Goal: Task Accomplishment & Management: Manage account settings

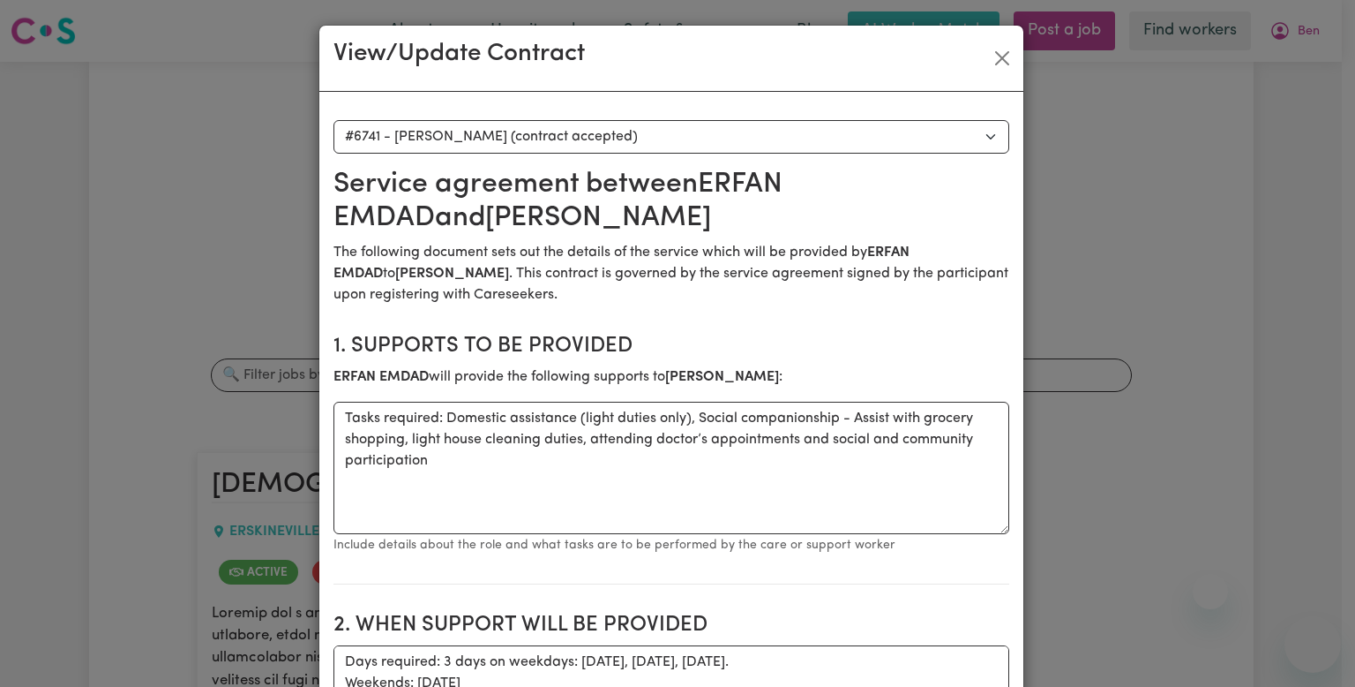
select select "6353"
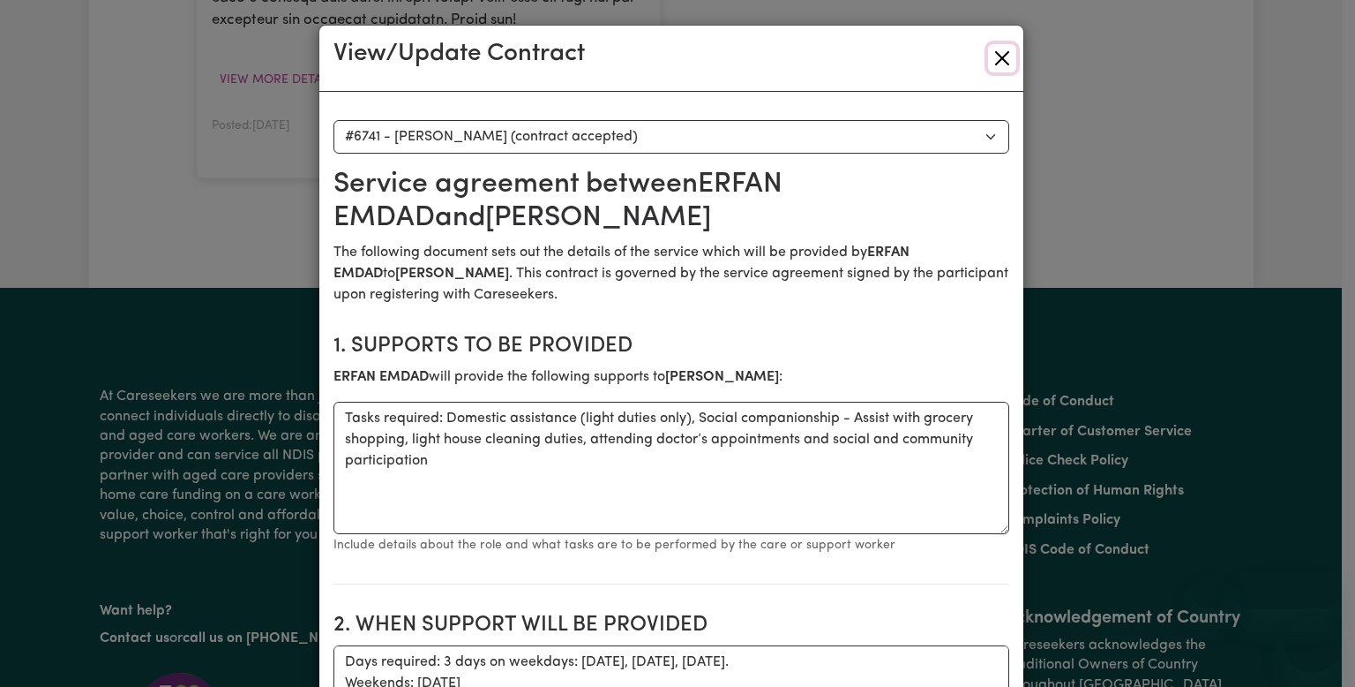
drag, startPoint x: 0, startPoint y: 0, endPoint x: 996, endPoint y: 50, distance: 997.5
click at [1000, 45] on button "Close" at bounding box center [1002, 58] width 28 height 28
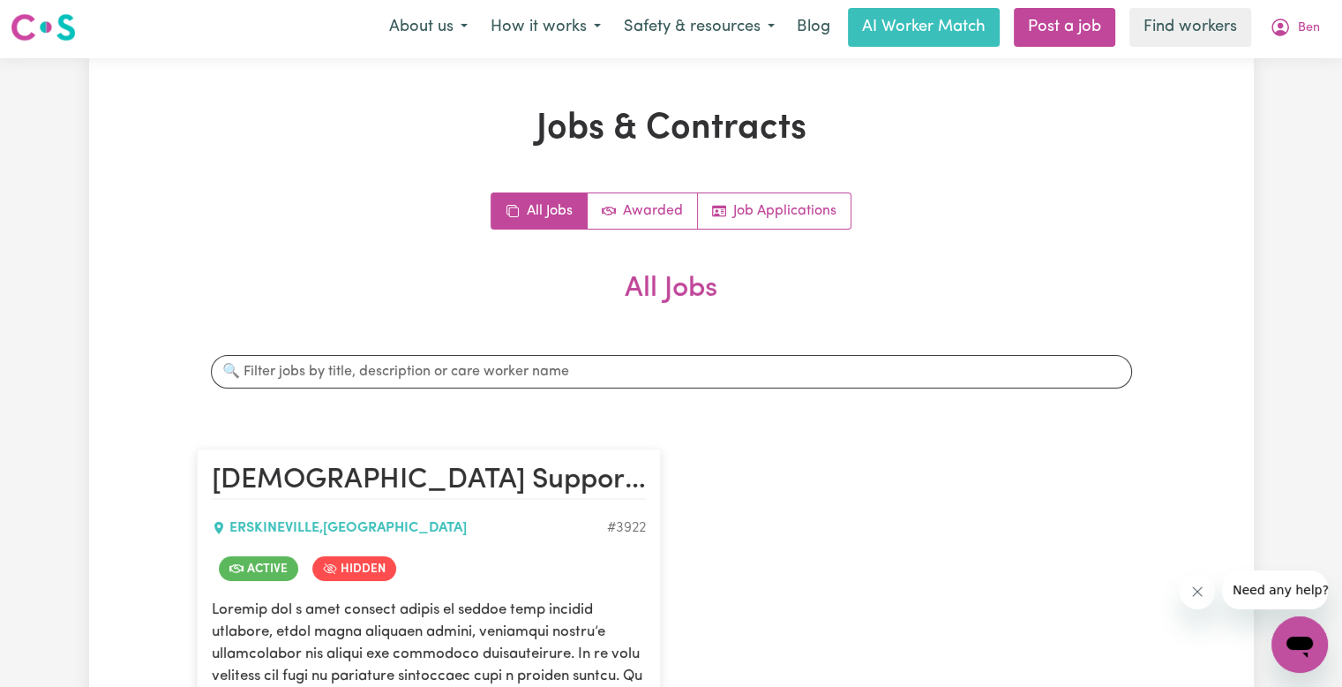
scroll to position [0, 0]
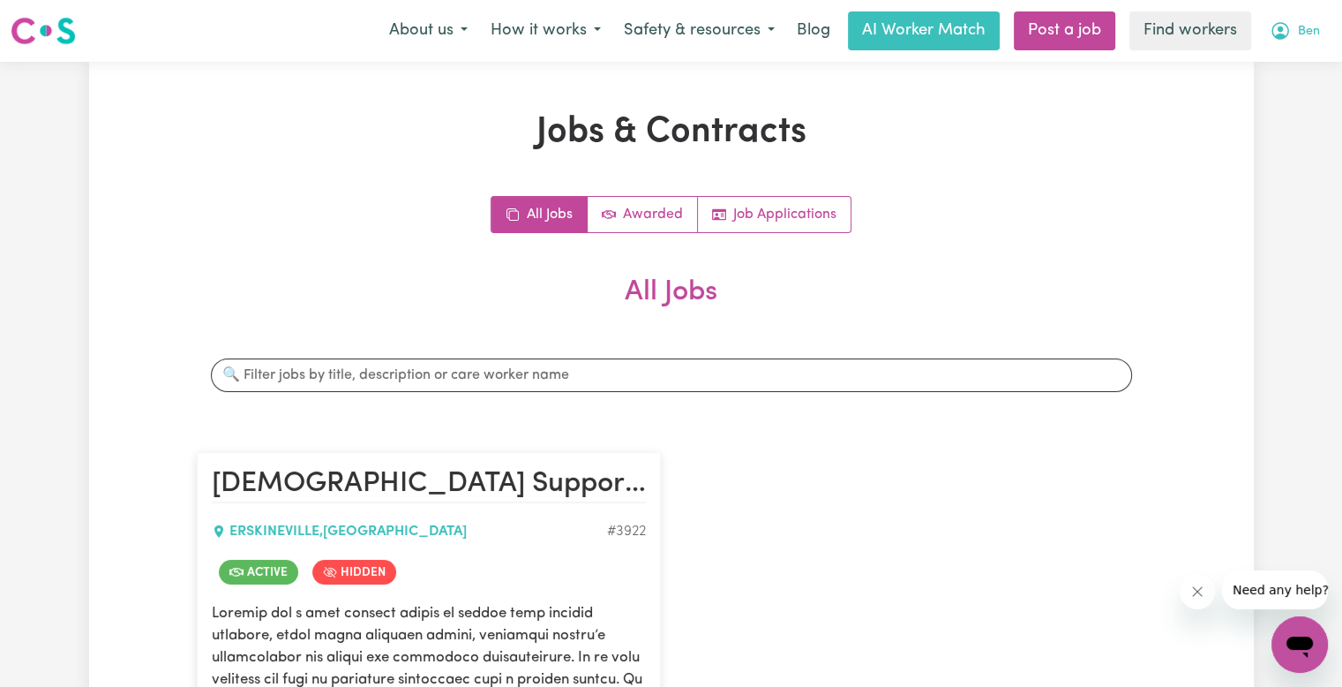
click at [1298, 38] on span "Ben" at bounding box center [1309, 31] width 22 height 19
click at [1246, 102] on link "Logout" at bounding box center [1260, 102] width 139 height 34
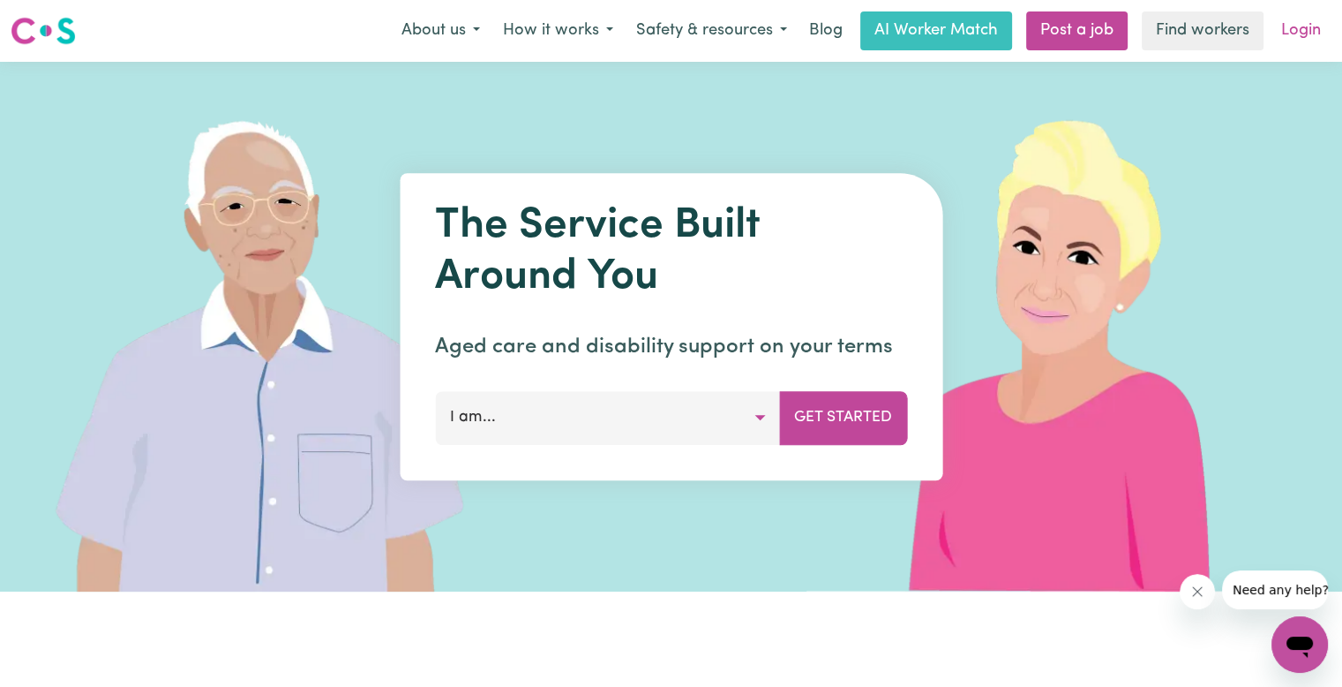
click at [1299, 44] on link "Login" at bounding box center [1301, 30] width 61 height 39
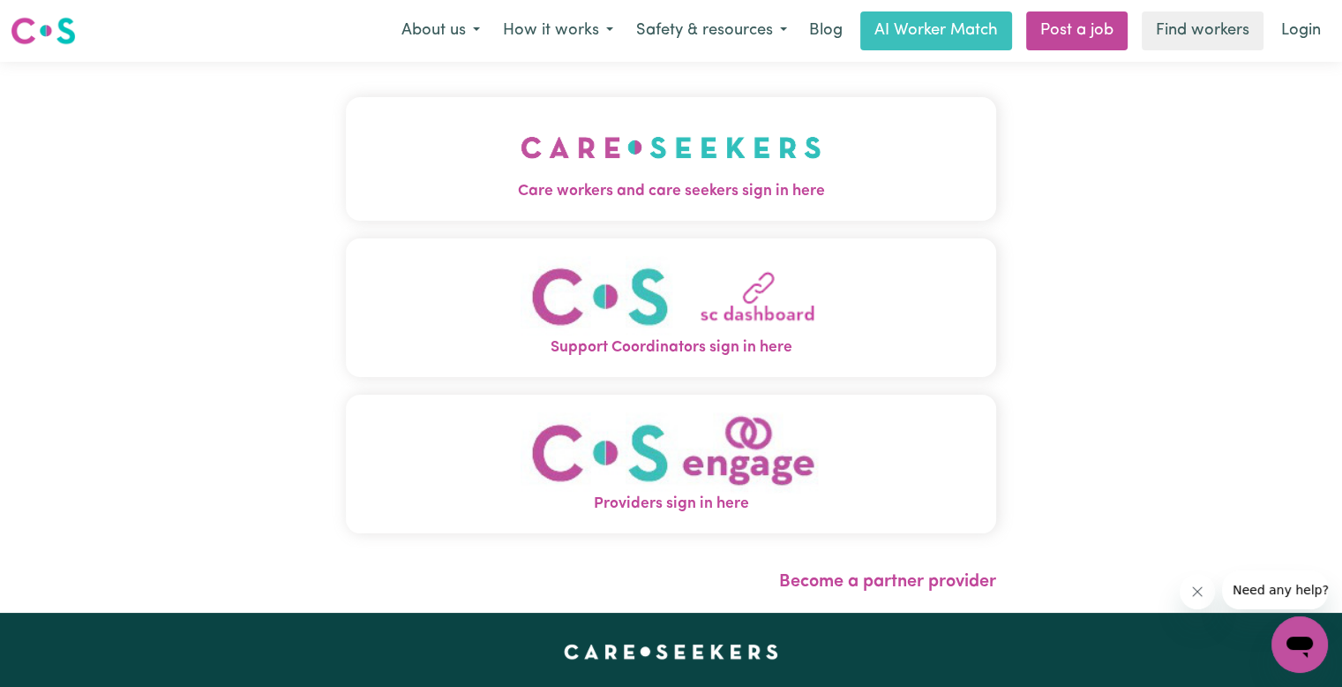
click at [536, 194] on span "Care workers and care seekers sign in here" at bounding box center [671, 191] width 650 height 23
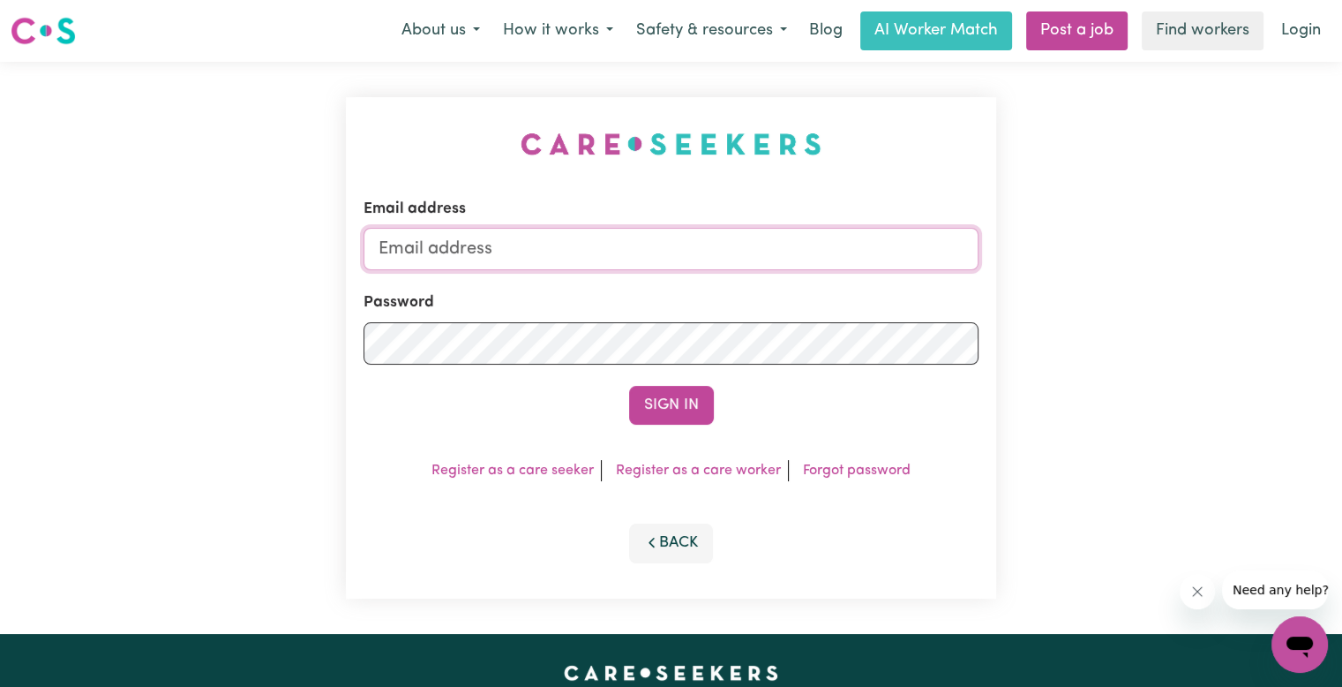
click at [605, 237] on input "Email address" at bounding box center [671, 249] width 615 height 42
type input "[EMAIL_ADDRESS][DOMAIN_NAME]"
click at [629, 386] on button "Sign In" at bounding box center [671, 405] width 85 height 39
